Goal: Information Seeking & Learning: Learn about a topic

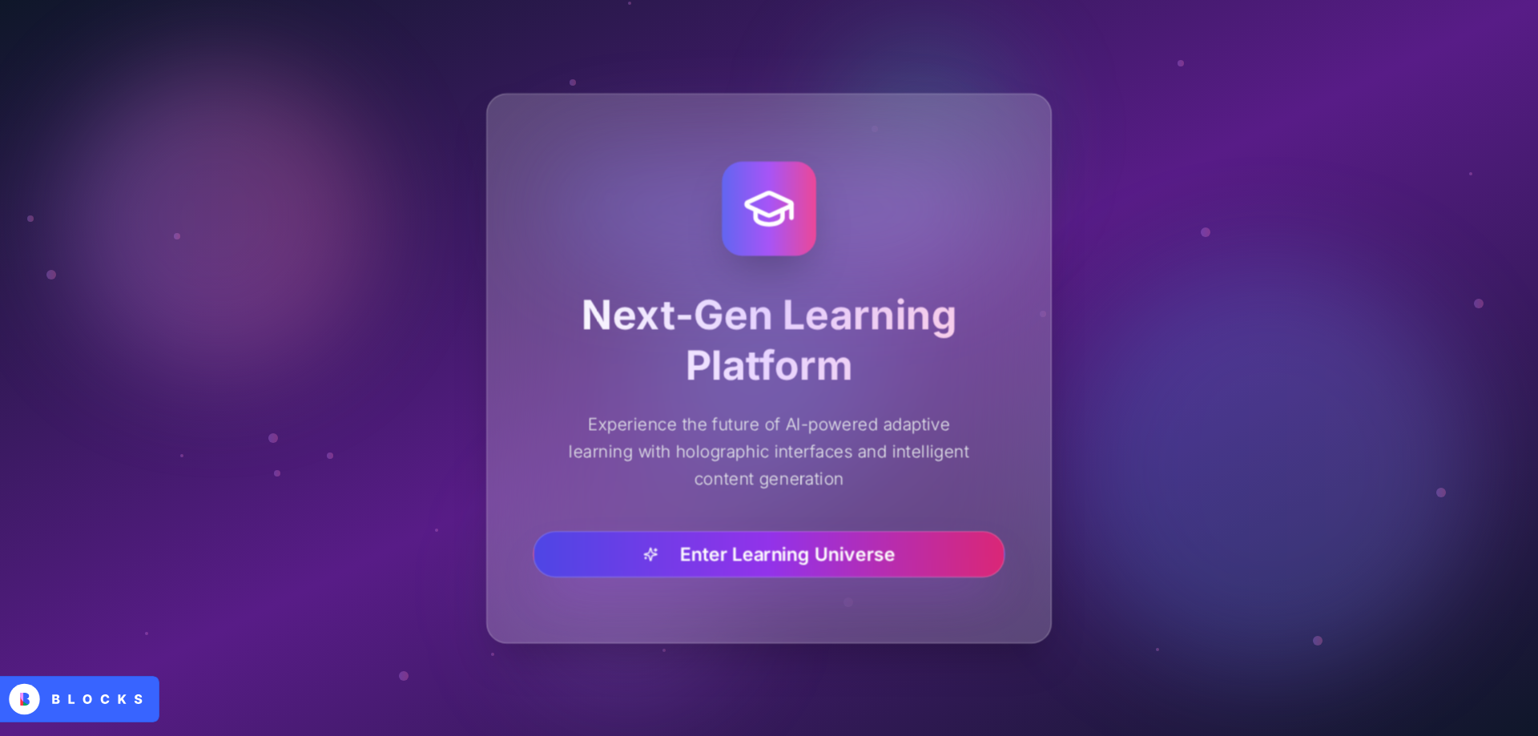
click at [762, 543] on button "Enter Learning Universe" at bounding box center [769, 553] width 472 height 46
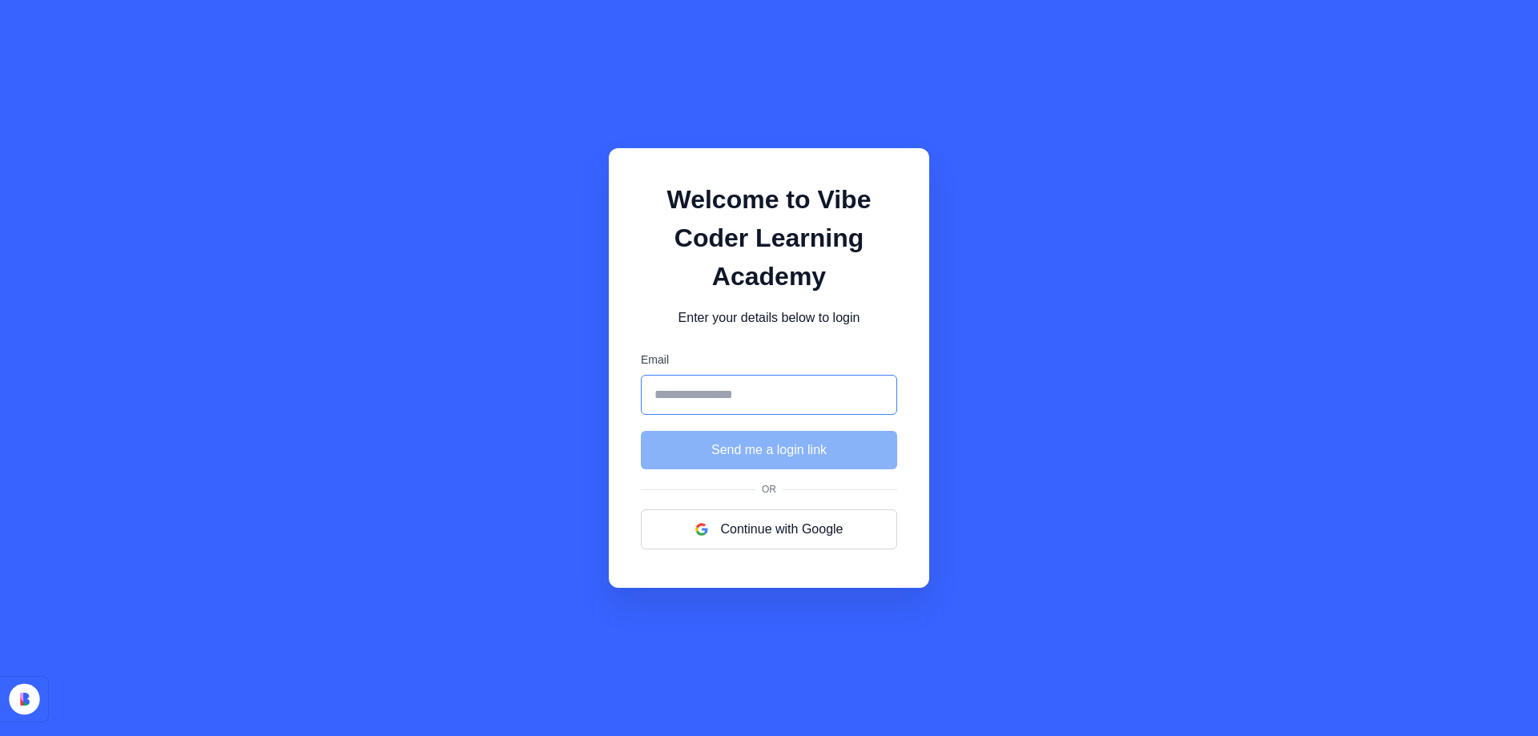
click at [692, 399] on input "Email" at bounding box center [769, 395] width 256 height 40
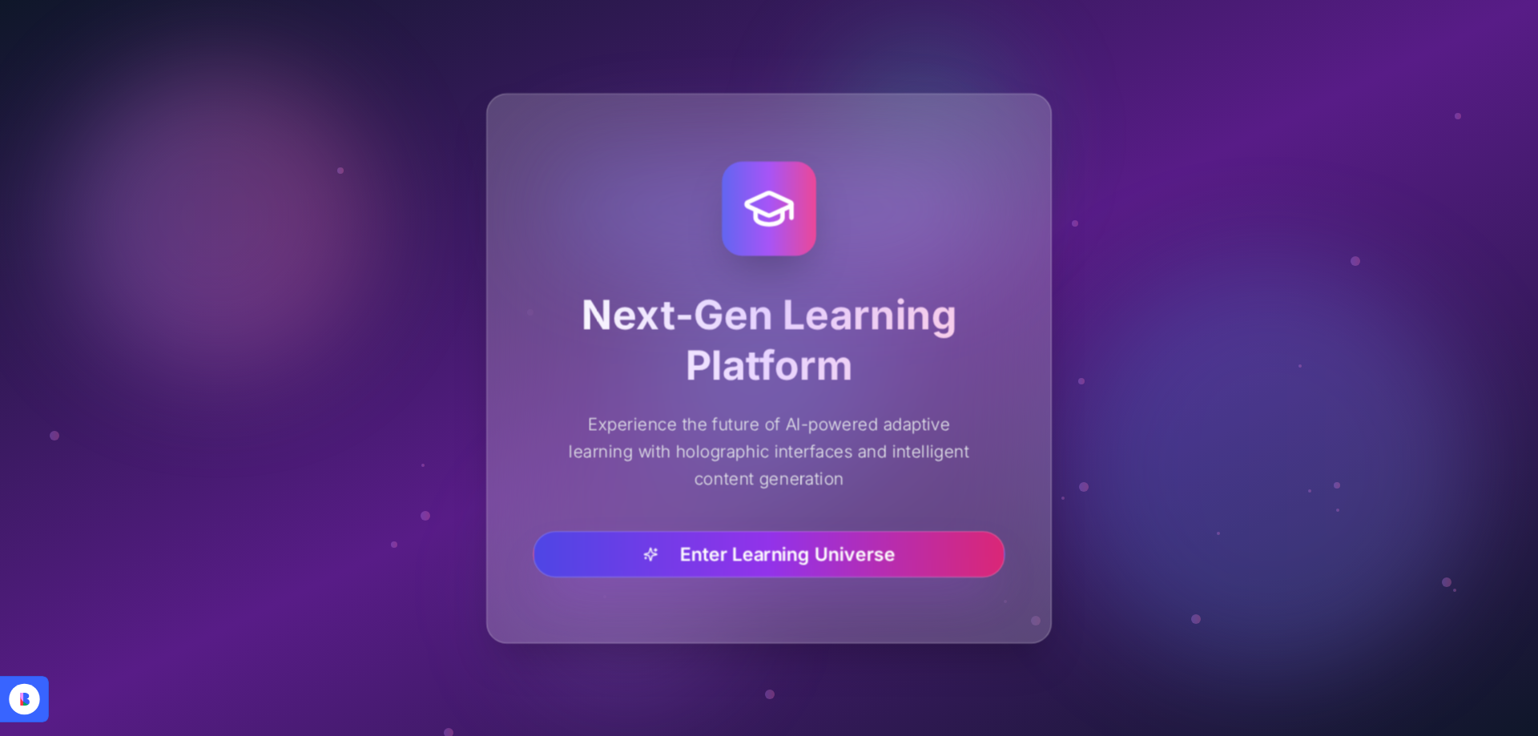
click at [781, 555] on button "Enter Learning Universe" at bounding box center [769, 553] width 472 height 46
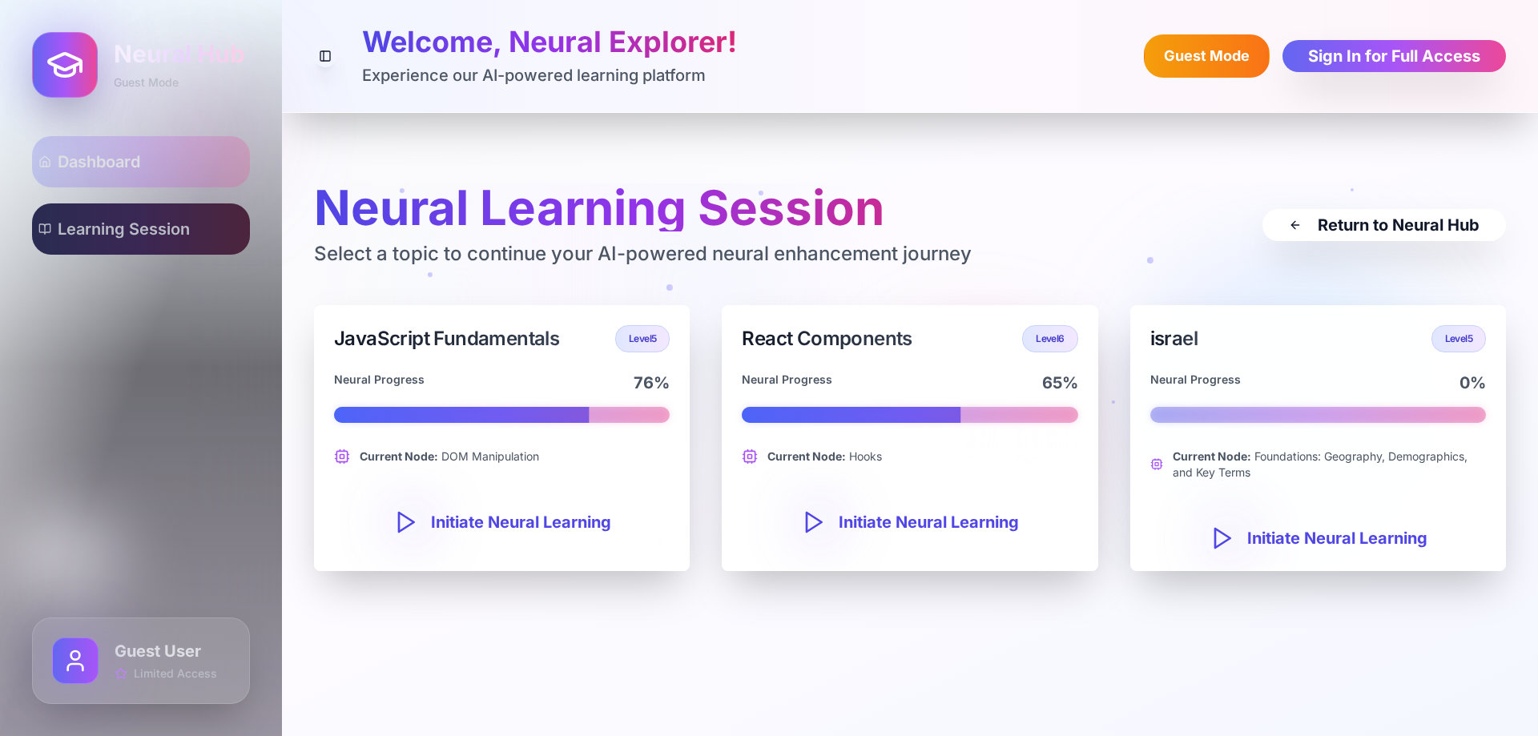
click at [87, 234] on span "Learning Session" at bounding box center [124, 229] width 132 height 22
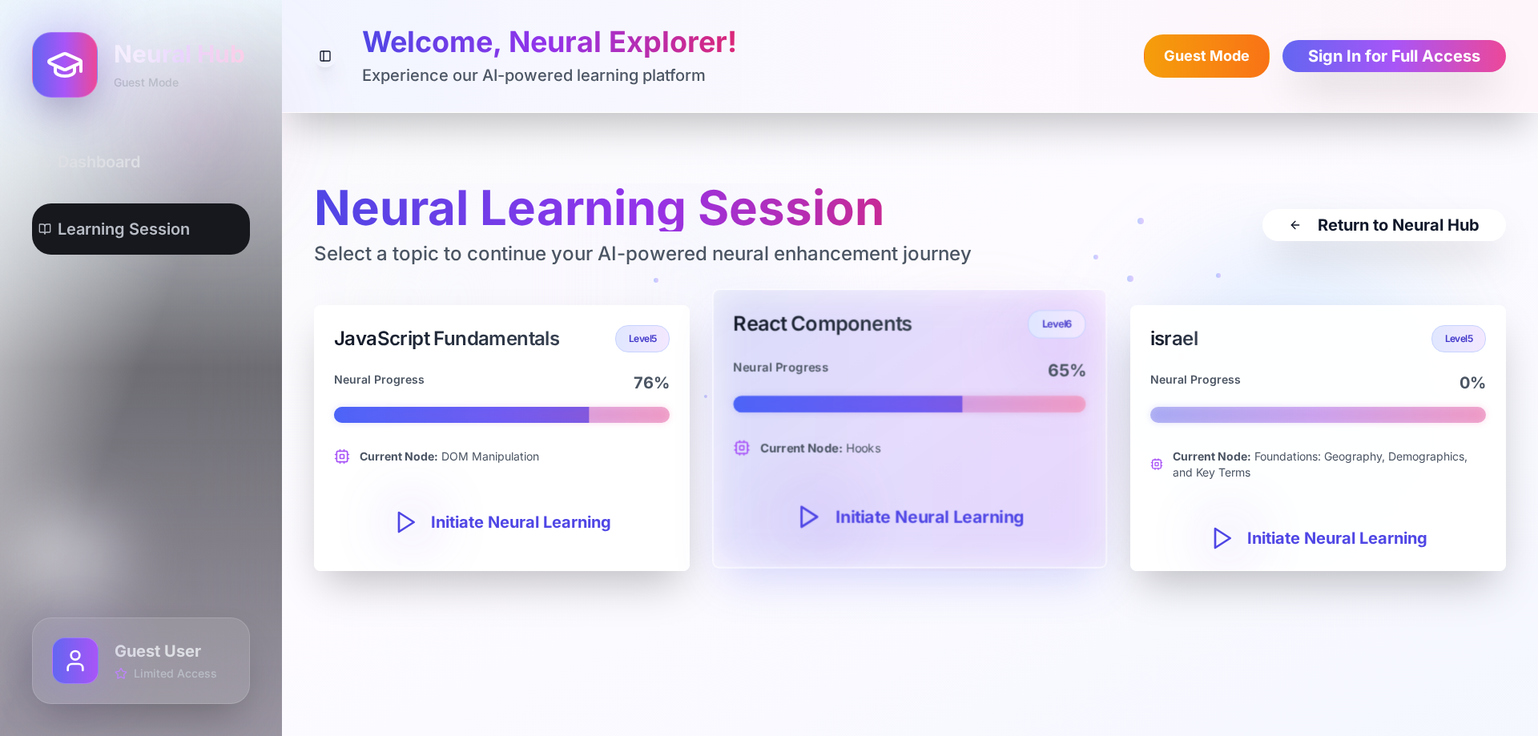
click at [830, 515] on div at bounding box center [816, 516] width 40 height 27
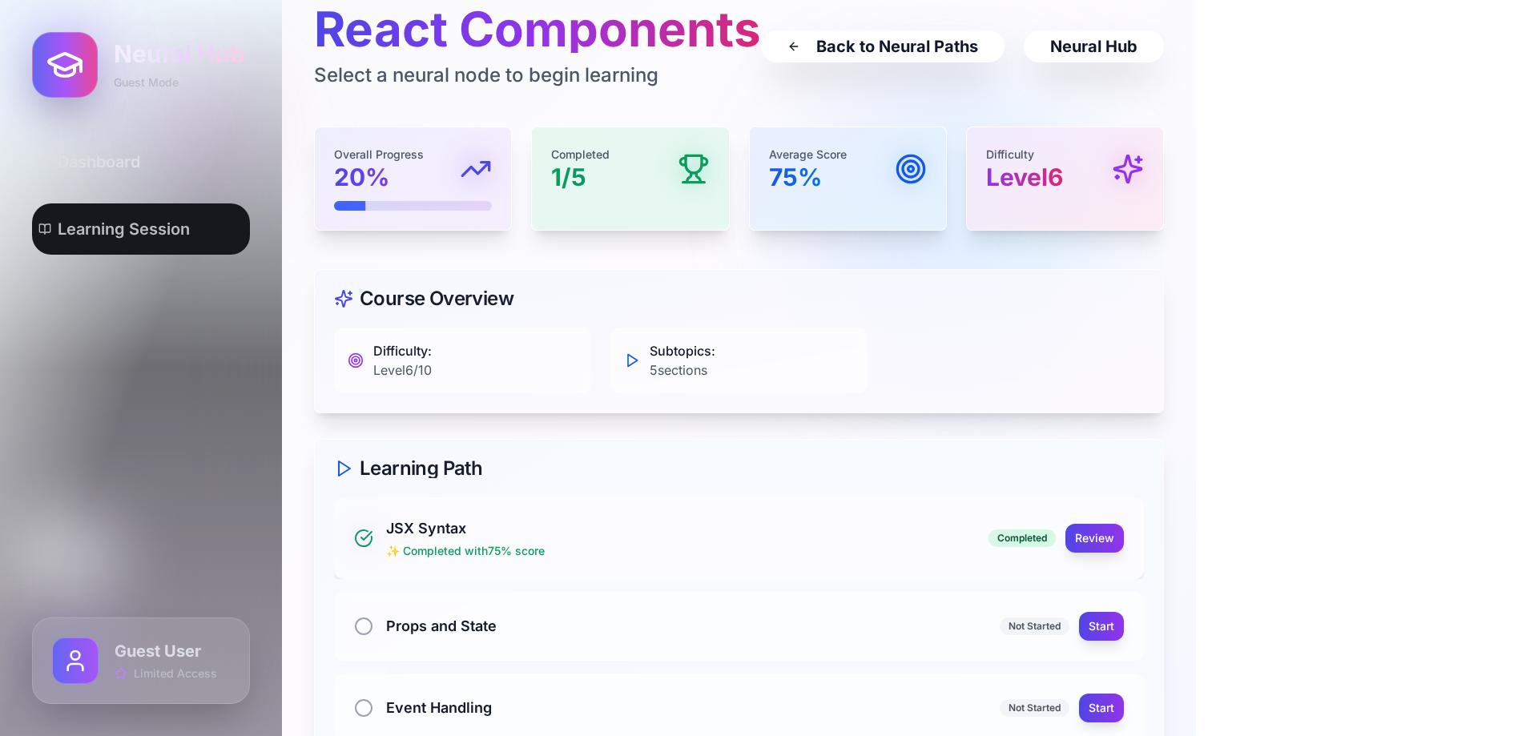
scroll to position [240, 0]
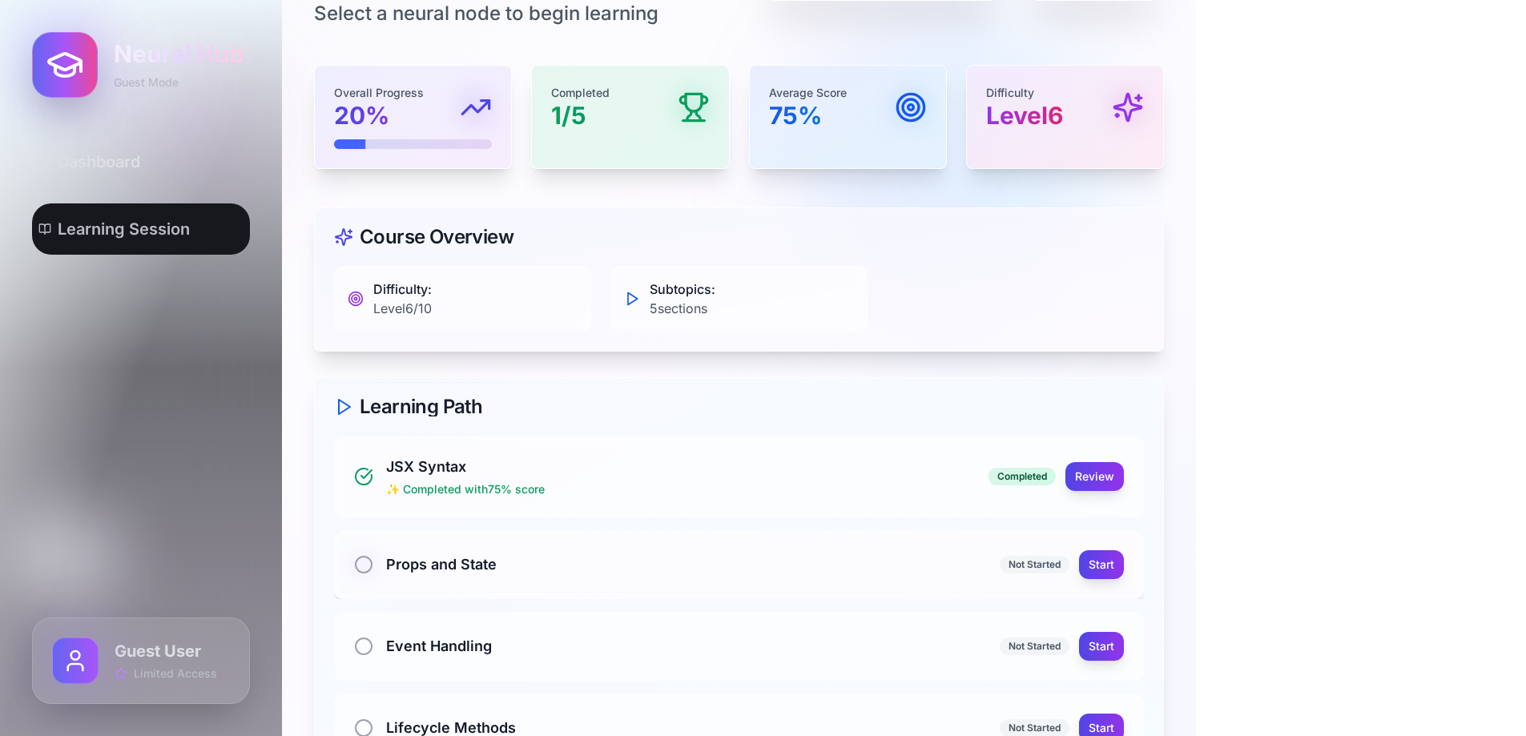
drag, startPoint x: 1079, startPoint y: 479, endPoint x: 1066, endPoint y: 583, distance: 105.0
click at [1084, 544] on div "JSX Syntax ✨ Completed with 75 % score Completed Review Props and State Not Sta…" at bounding box center [739, 640] width 810 height 409
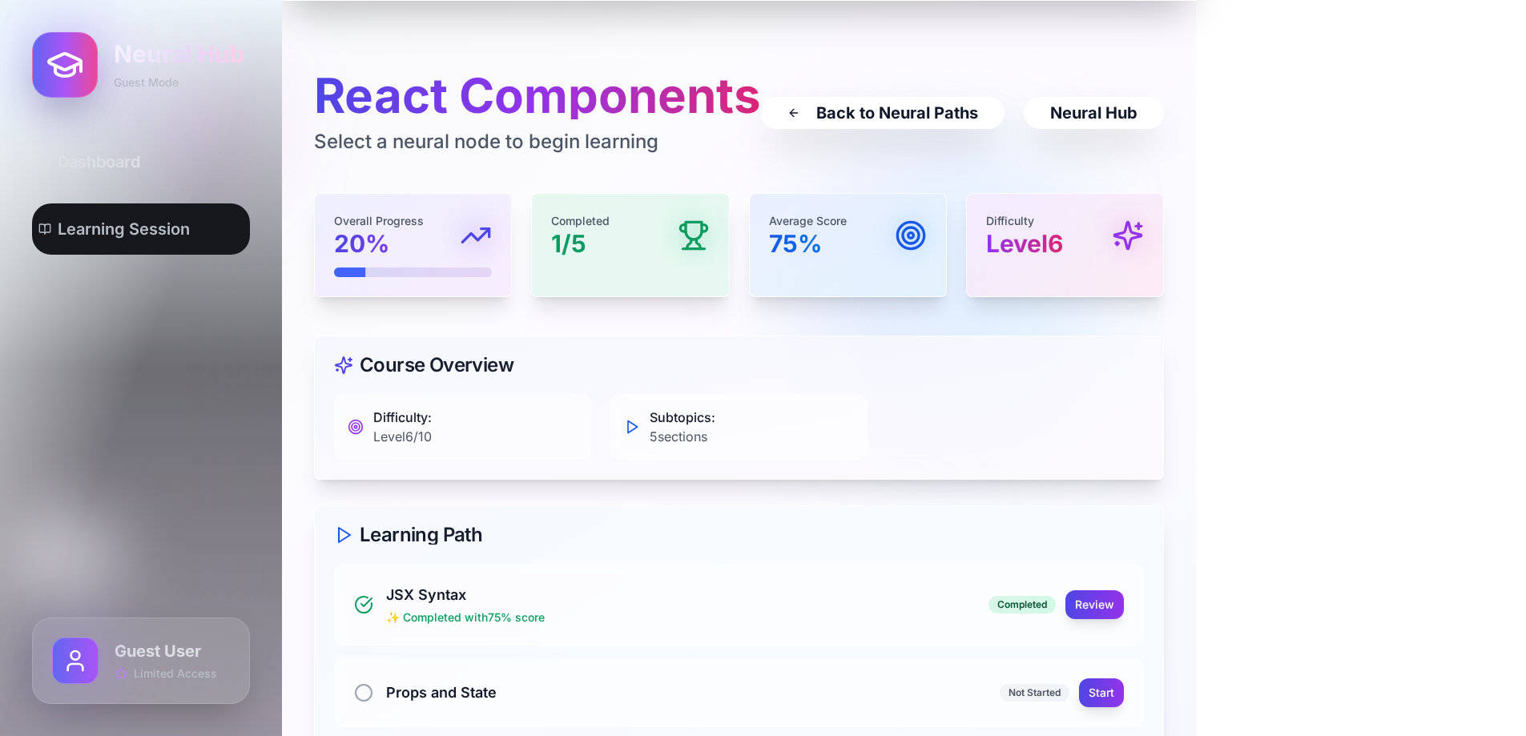
scroll to position [0, 0]
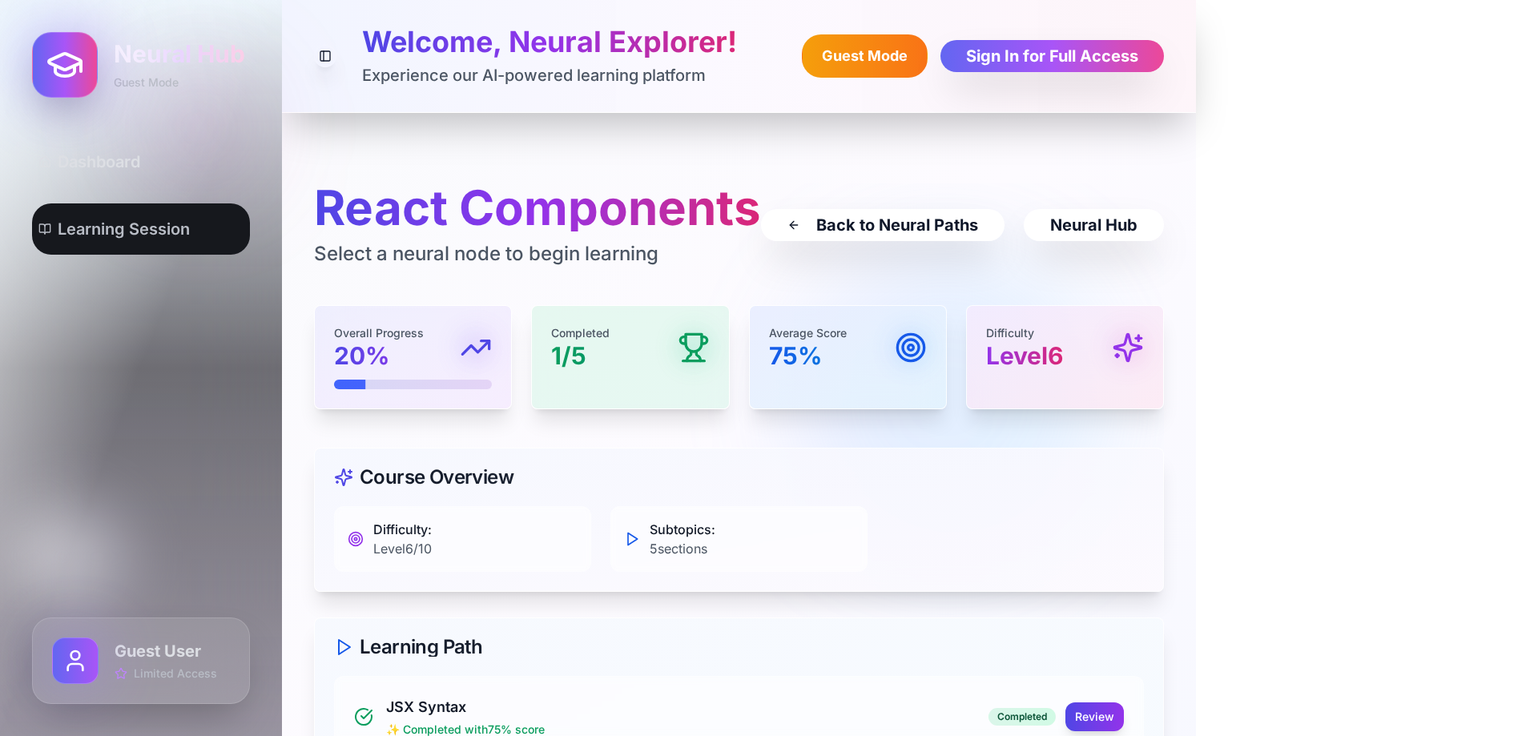
click at [445, 220] on h1 "React Components" at bounding box center [537, 207] width 447 height 48
click at [402, 54] on h1 "Welcome, Neural Explorer!" at bounding box center [549, 42] width 375 height 32
click at [320, 50] on button "Toggle Sidebar" at bounding box center [325, 56] width 25 height 25
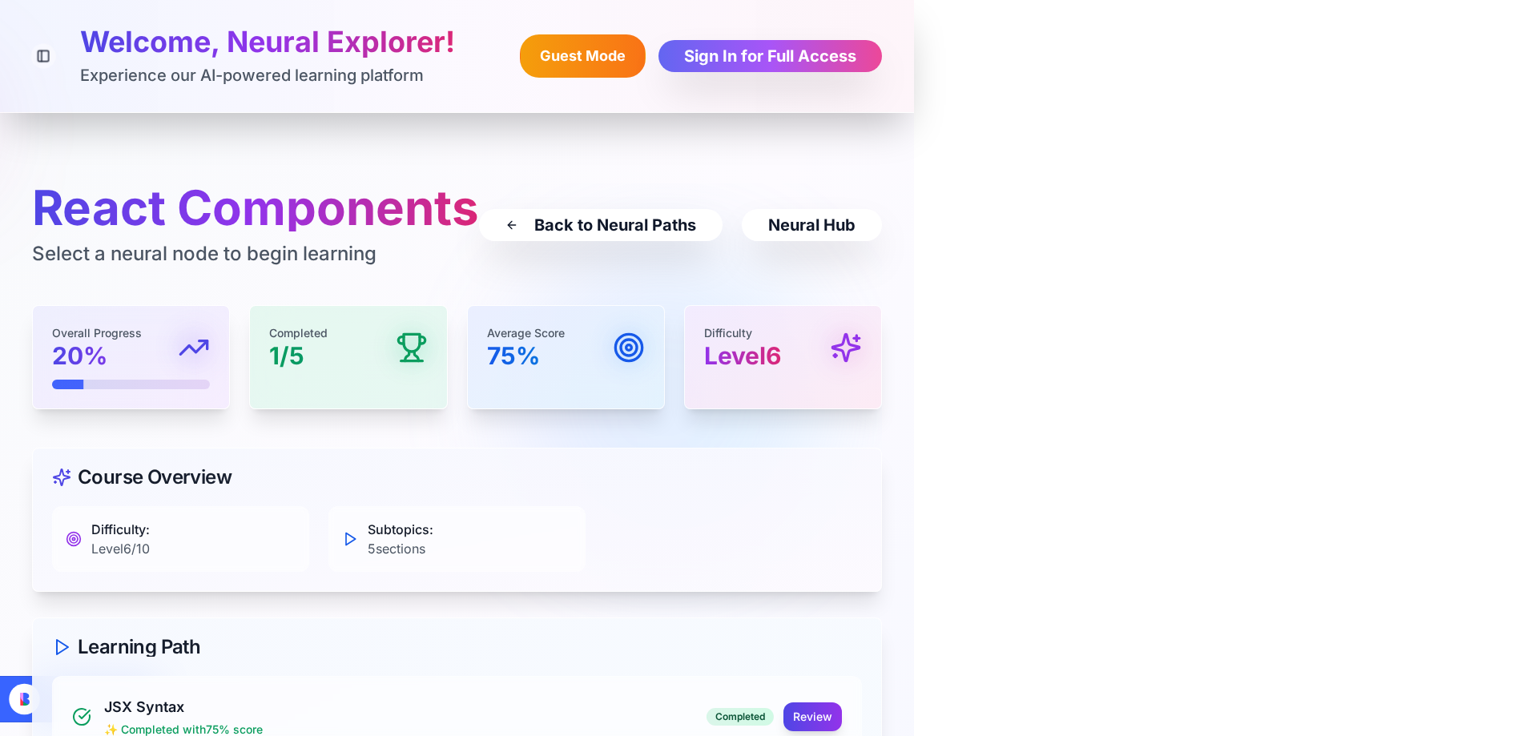
click at [44, 51] on button "Toggle Sidebar" at bounding box center [43, 56] width 25 height 25
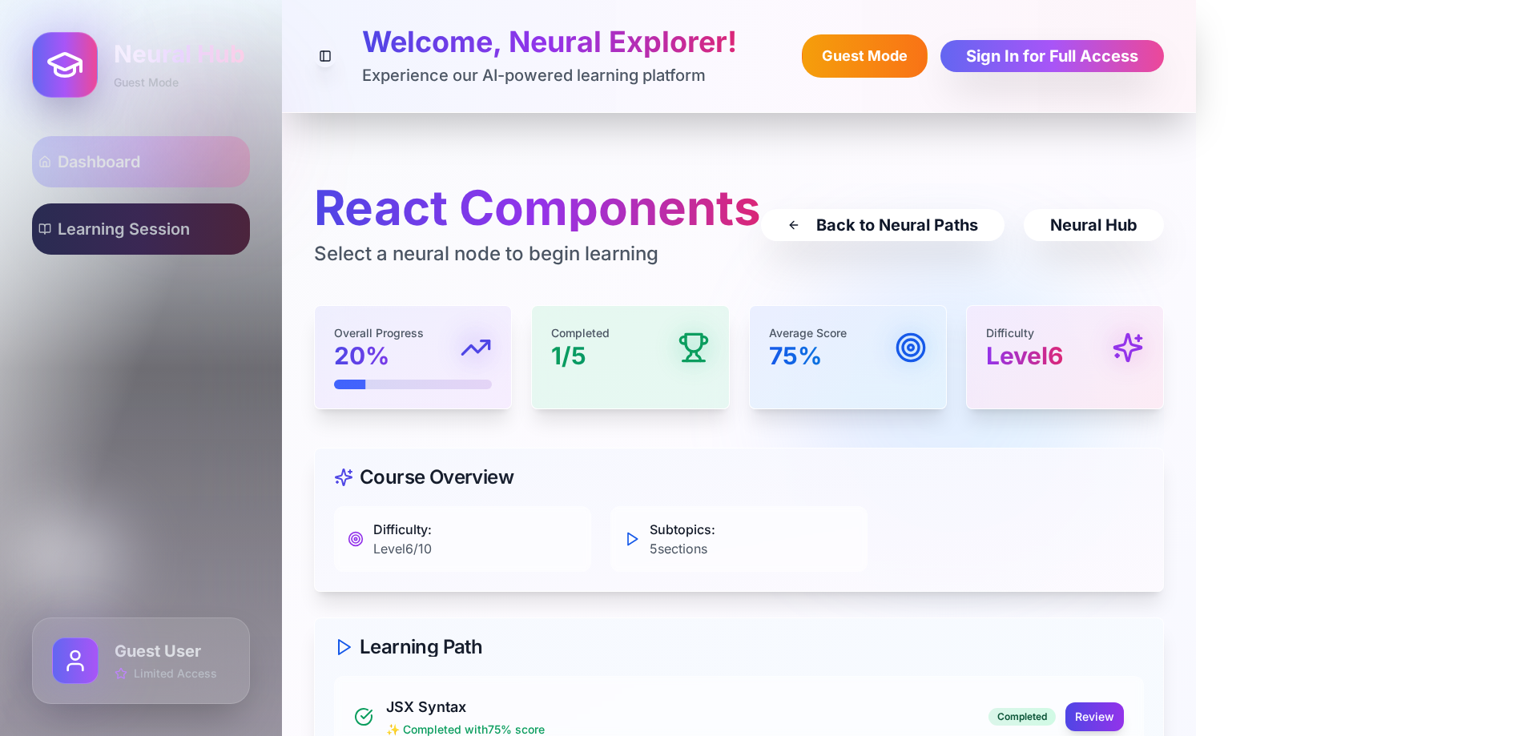
drag, startPoint x: 135, startPoint y: 94, endPoint x: 144, endPoint y: 56, distance: 38.9
click at [139, 79] on div "Neural Hub Guest Mode" at bounding box center [141, 65] width 218 height 66
click at [144, 56] on h2 "Neural Hub" at bounding box center [179, 53] width 131 height 29
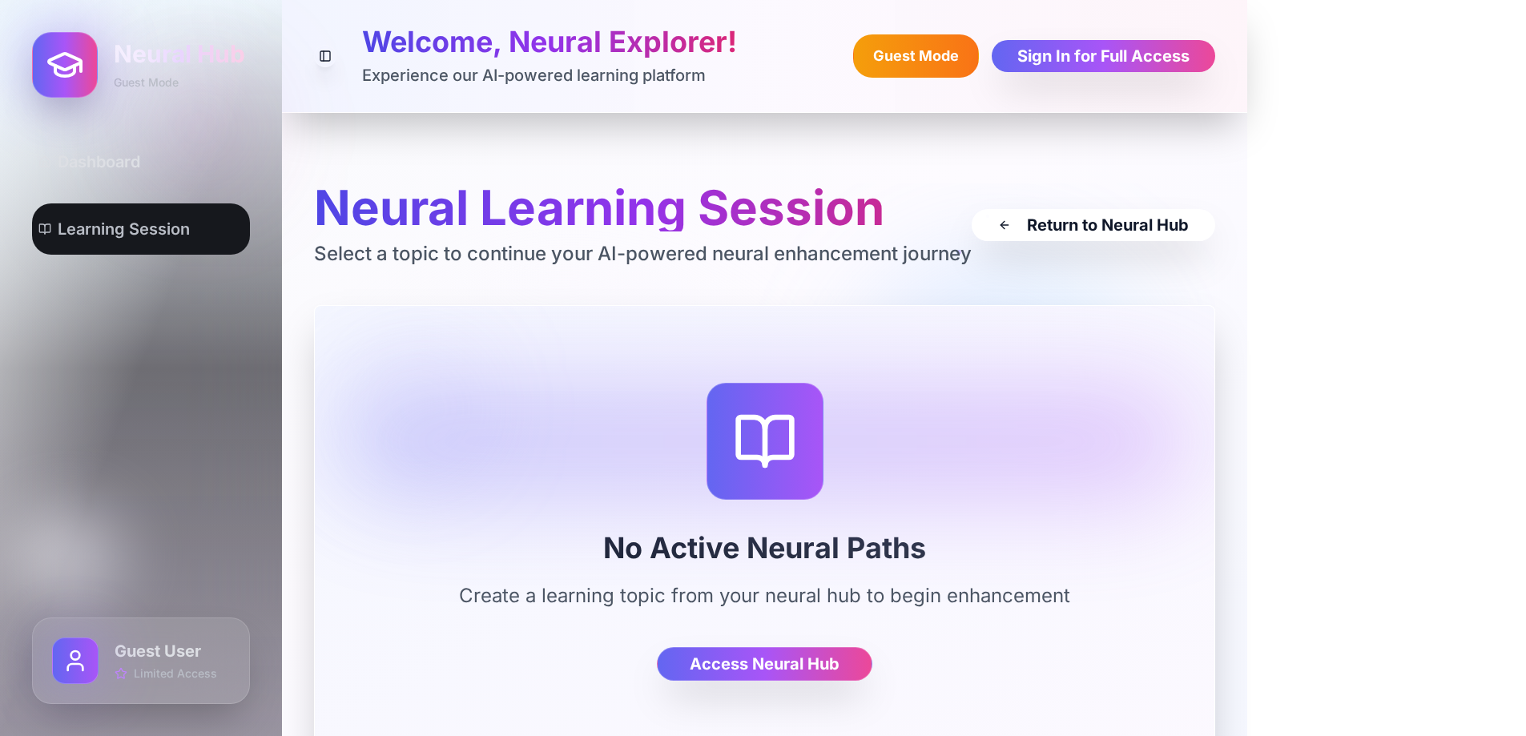
click at [776, 548] on h3 "No Active Neural Paths" at bounding box center [764, 548] width 861 height 32
